Goal: Information Seeking & Learning: Learn about a topic

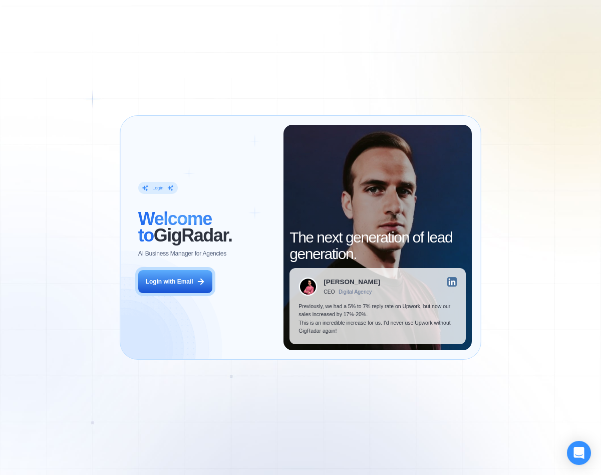
click at [539, 162] on div "Login ‍ Welcome to GigRadar. AI Business Manager for Agencies Login with Email …" at bounding box center [300, 237] width 601 height 475
click at [520, 378] on div "Login ‍ Welcome to GigRadar. AI Business Manager for Agencies Login with Email …" at bounding box center [300, 237] width 601 height 475
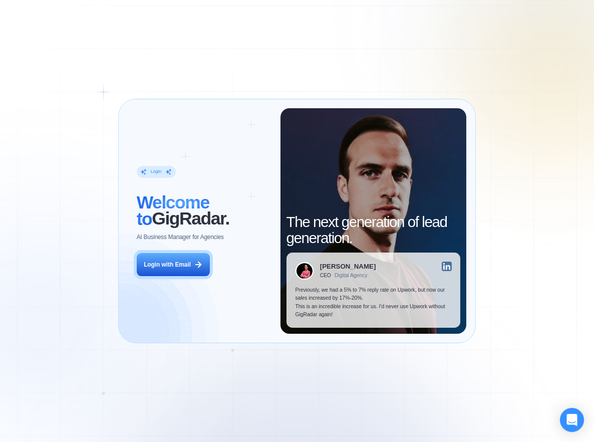
click at [354, 385] on div "Login ‍ Welcome to GigRadar. AI Business Manager for Agencies Login with Email …" at bounding box center [297, 221] width 594 height 442
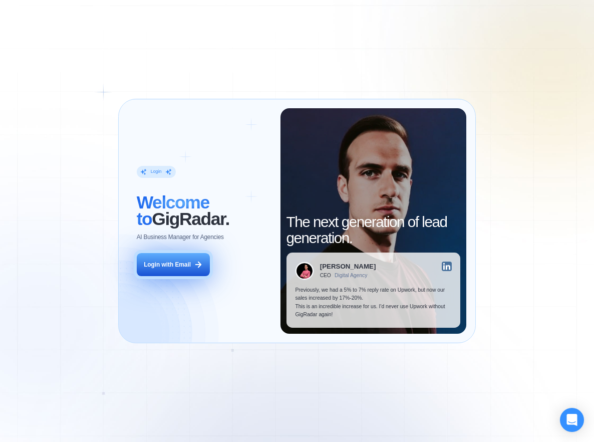
click at [174, 267] on div "Login with Email" at bounding box center [167, 265] width 47 height 8
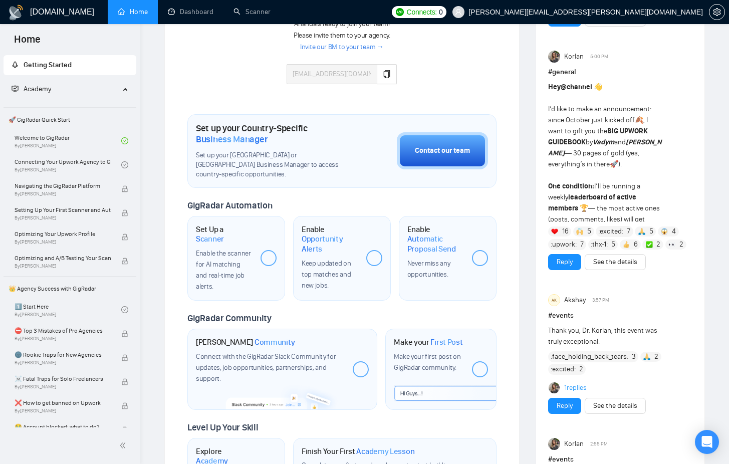
scroll to position [277, 0]
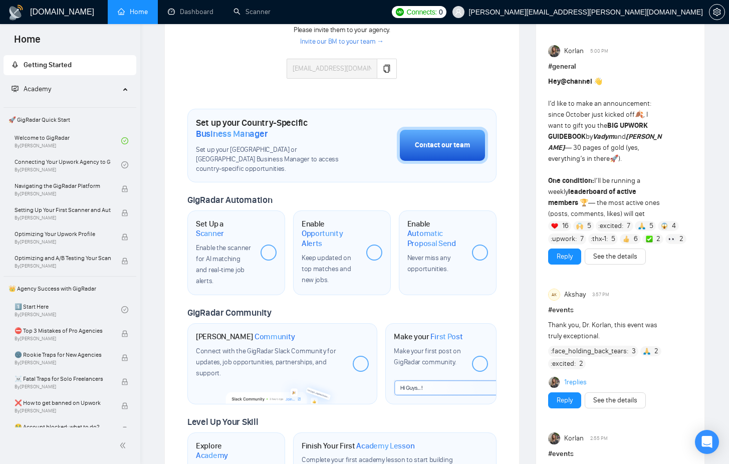
click at [594, 198] on div "Hey @channel 👋 I’d like to make an announcement: since October just kicked off …" at bounding box center [606, 164] width 116 height 176
click at [594, 194] on strong "leaderboard of active members" at bounding box center [592, 197] width 88 height 20
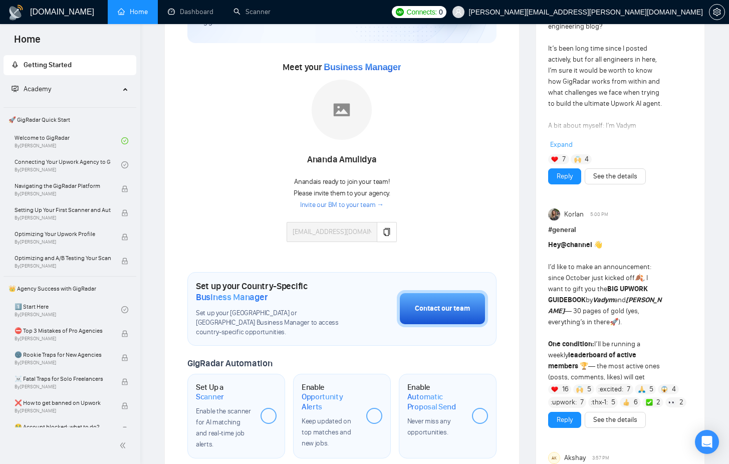
scroll to position [0, 0]
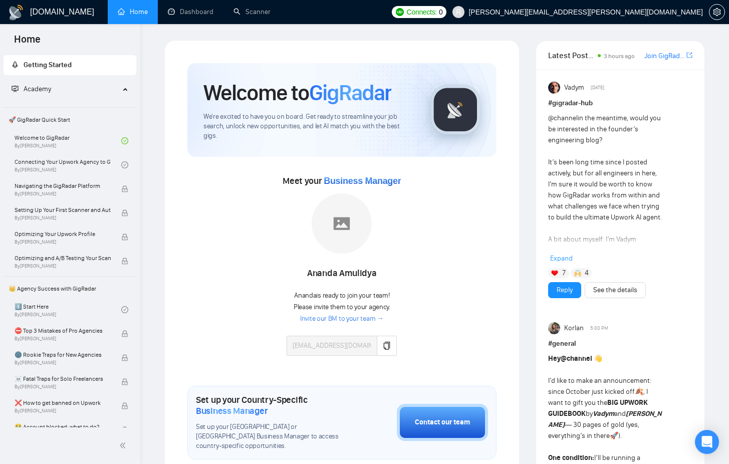
click at [124, 88] on icon at bounding box center [126, 88] width 5 height 0
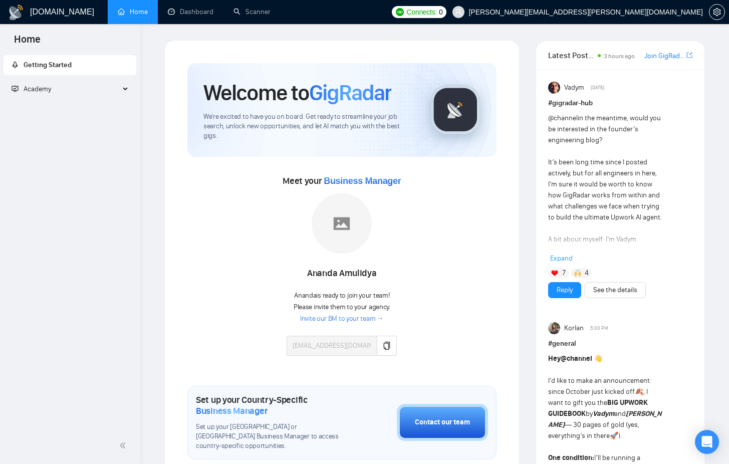
click at [54, 62] on span "Getting Started" at bounding box center [48, 65] width 48 height 9
click at [55, 65] on span "Getting Started" at bounding box center [48, 65] width 48 height 9
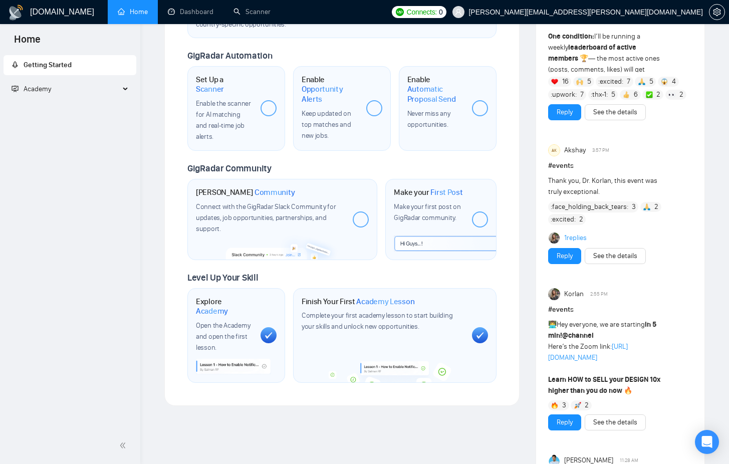
scroll to position [443, 0]
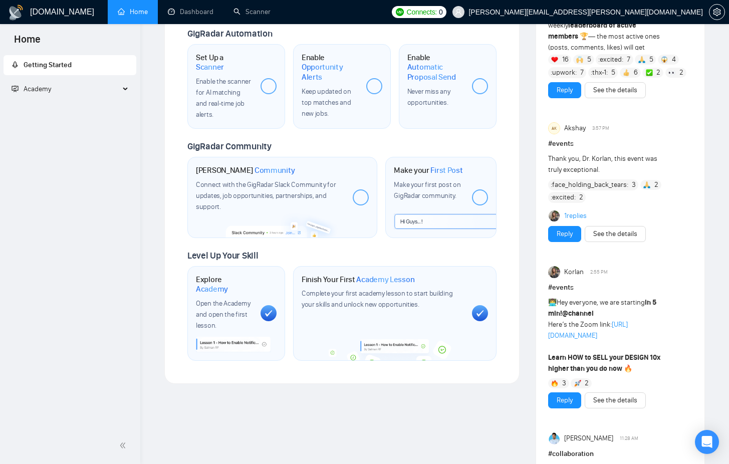
click at [127, 90] on div "Academy" at bounding box center [70, 89] width 133 height 20
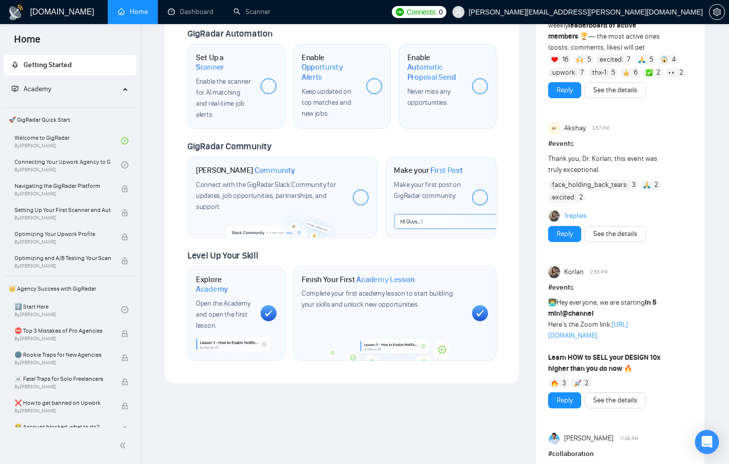
click at [127, 90] on div "Academy" at bounding box center [70, 89] width 133 height 20
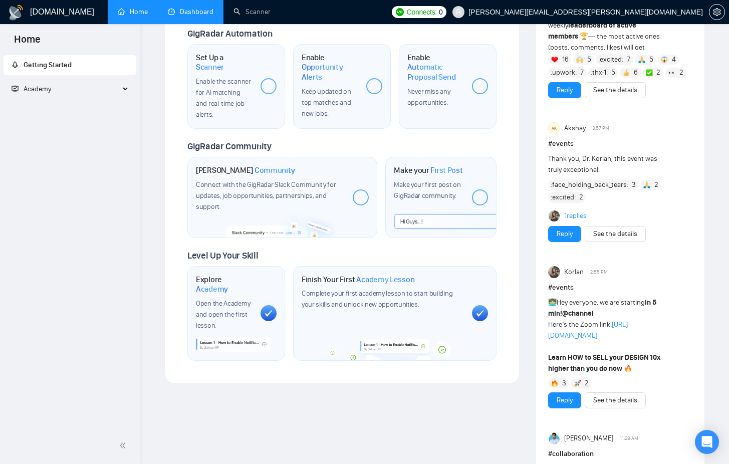
click at [186, 16] on link "Dashboard" at bounding box center [191, 12] width 46 height 9
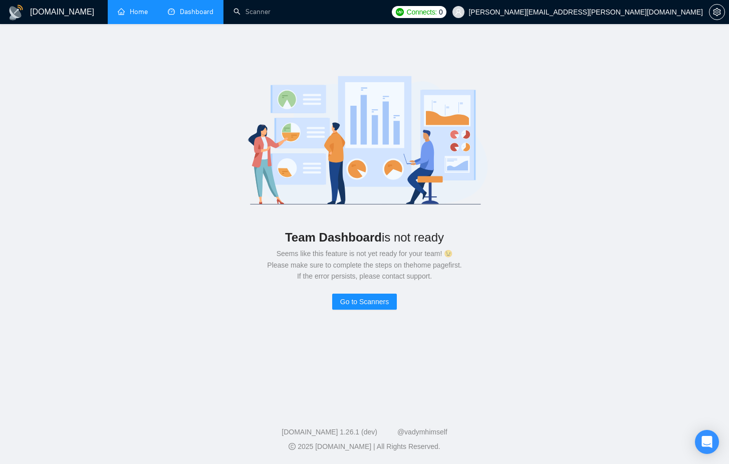
click at [130, 14] on link "Home" at bounding box center [133, 12] width 30 height 9
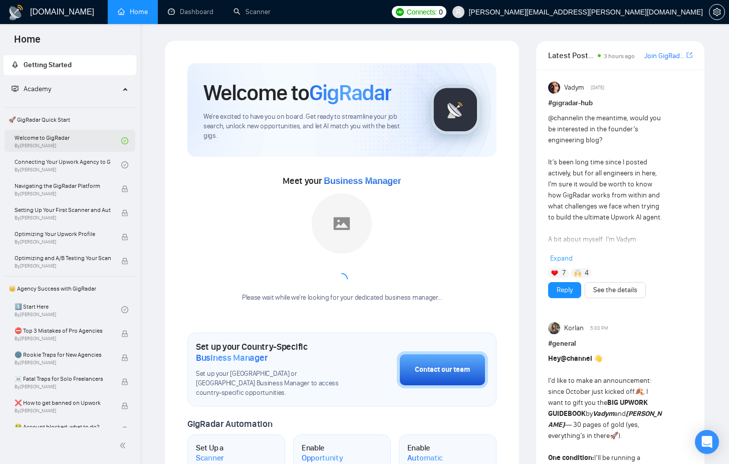
click at [48, 138] on link "Welcome to GigRadar By [PERSON_NAME]" at bounding box center [68, 141] width 107 height 22
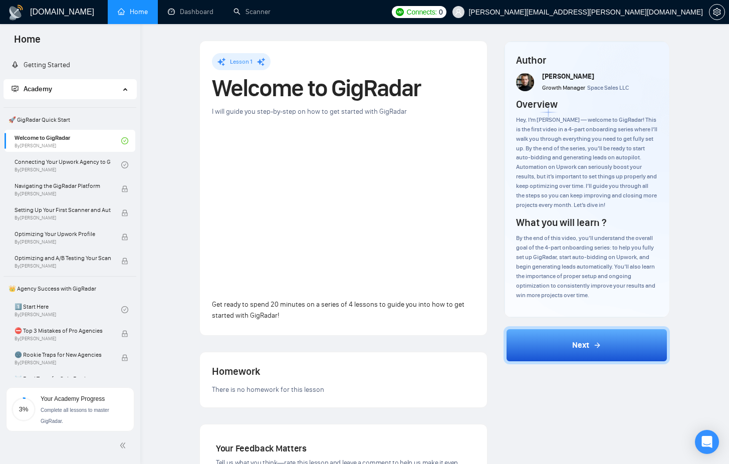
click at [169, 157] on div "Lesson 1 Welcome to GigRadar I will guide you step-by-step on how to get starte…" at bounding box center [434, 360] width 557 height 641
click at [77, 164] on link "Connecting Your Upwork Agency to GigRadar By [PERSON_NAME]" at bounding box center [68, 165] width 107 height 22
